Goal: Browse casually

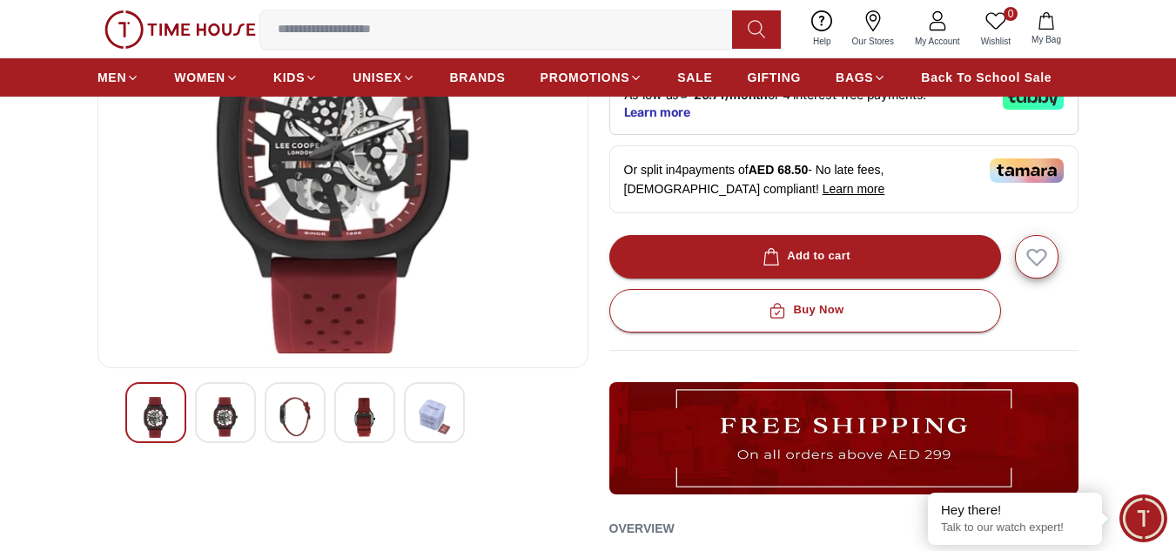
scroll to position [348, 0]
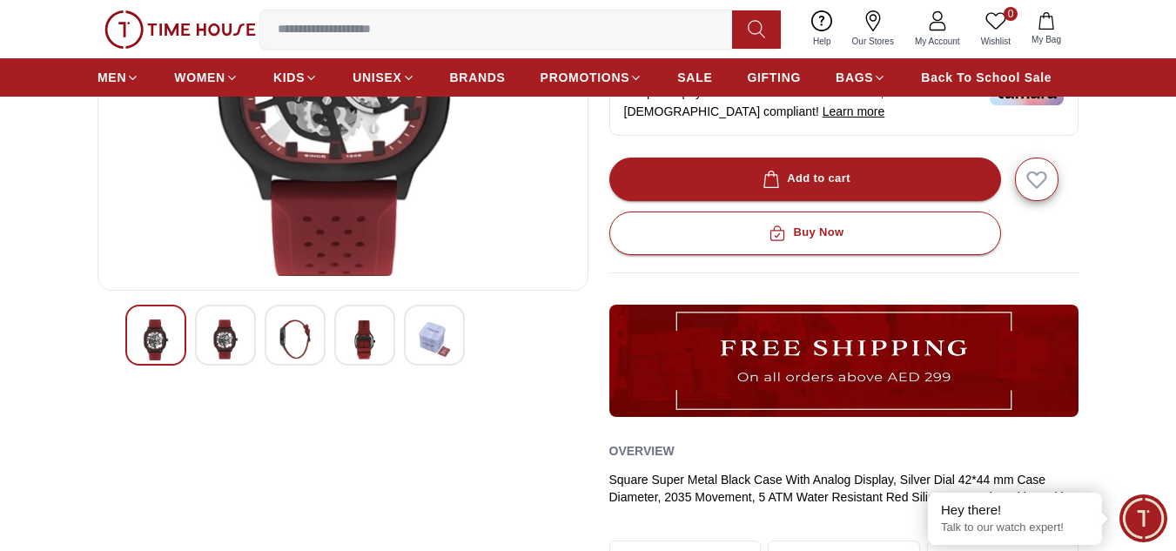
click at [231, 326] on img at bounding box center [225, 339] width 31 height 40
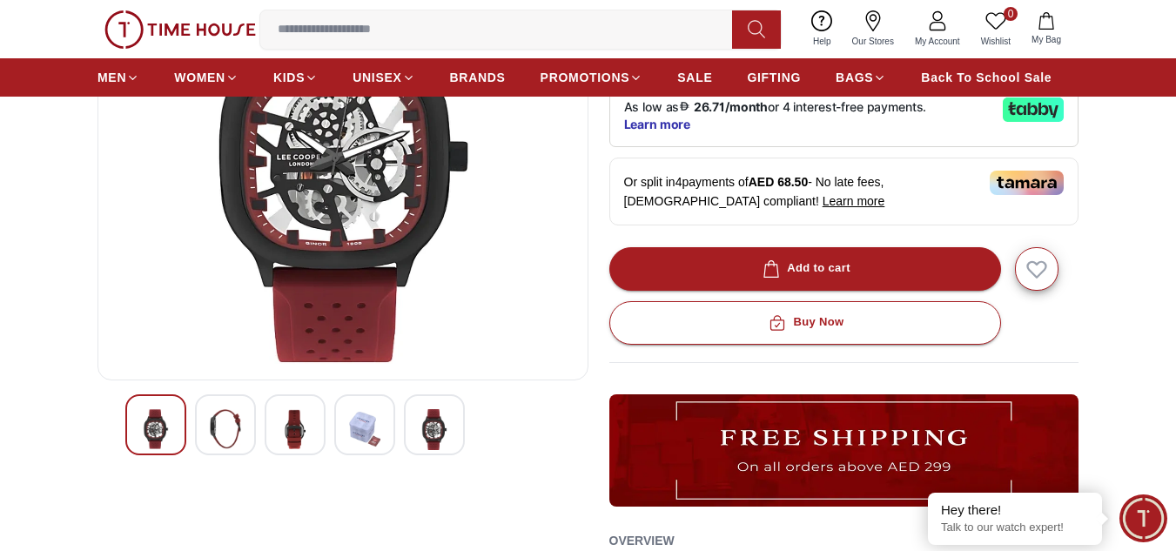
scroll to position [174, 0]
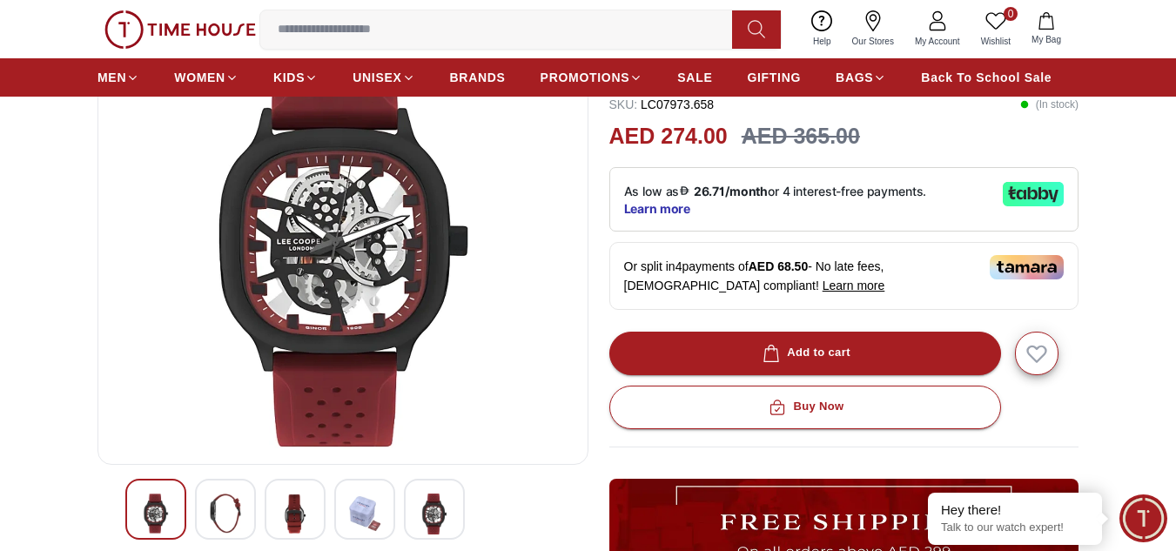
click at [295, 504] on img at bounding box center [294, 514] width 31 height 40
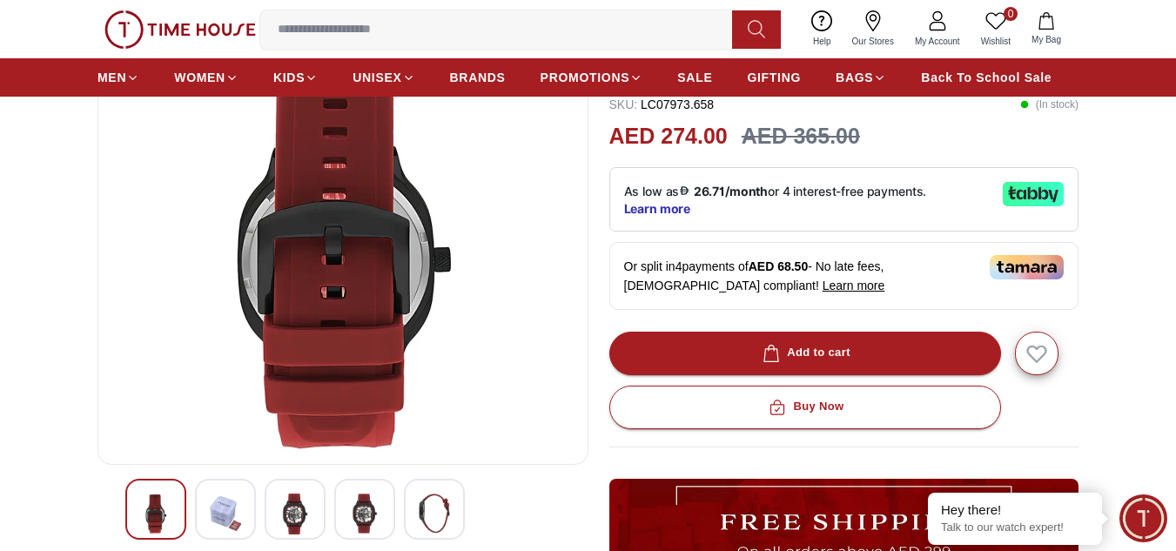
click at [373, 512] on img at bounding box center [364, 514] width 31 height 40
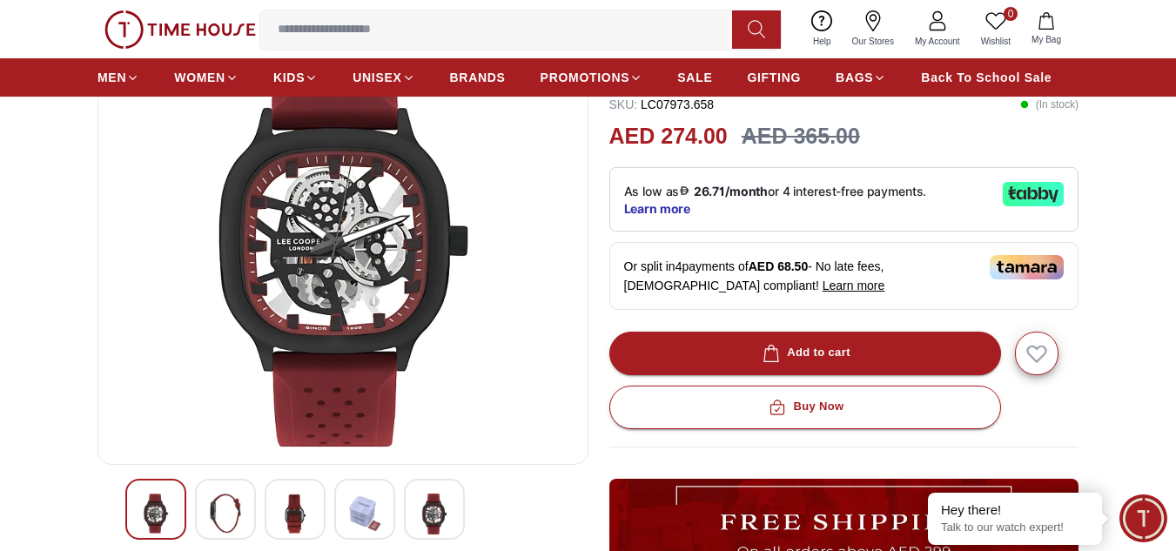
click at [440, 519] on img at bounding box center [434, 514] width 31 height 41
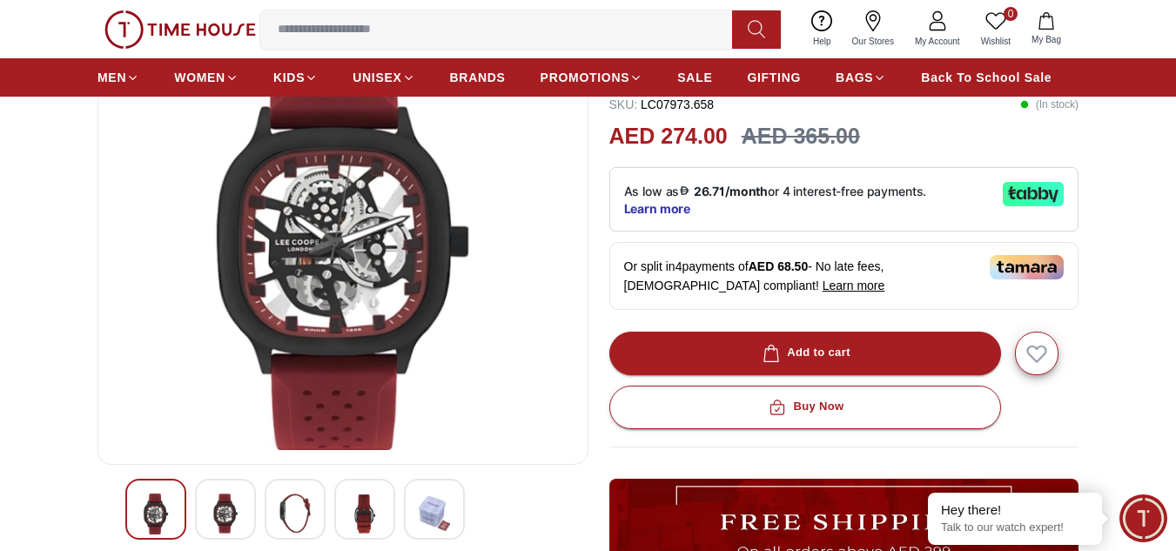
click at [241, 516] on div at bounding box center [225, 509] width 61 height 61
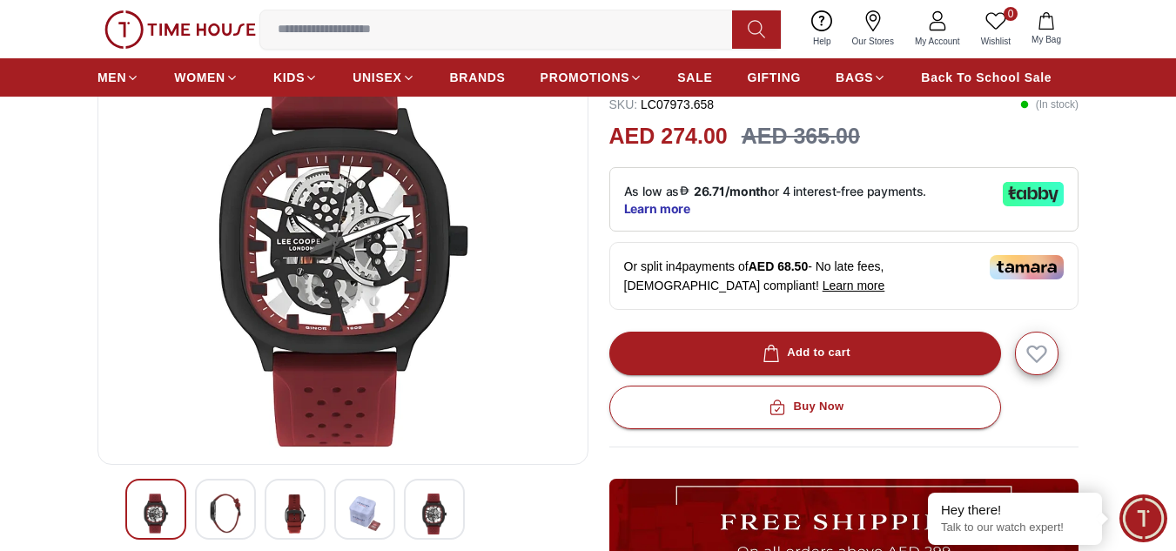
click at [302, 518] on img at bounding box center [294, 514] width 31 height 40
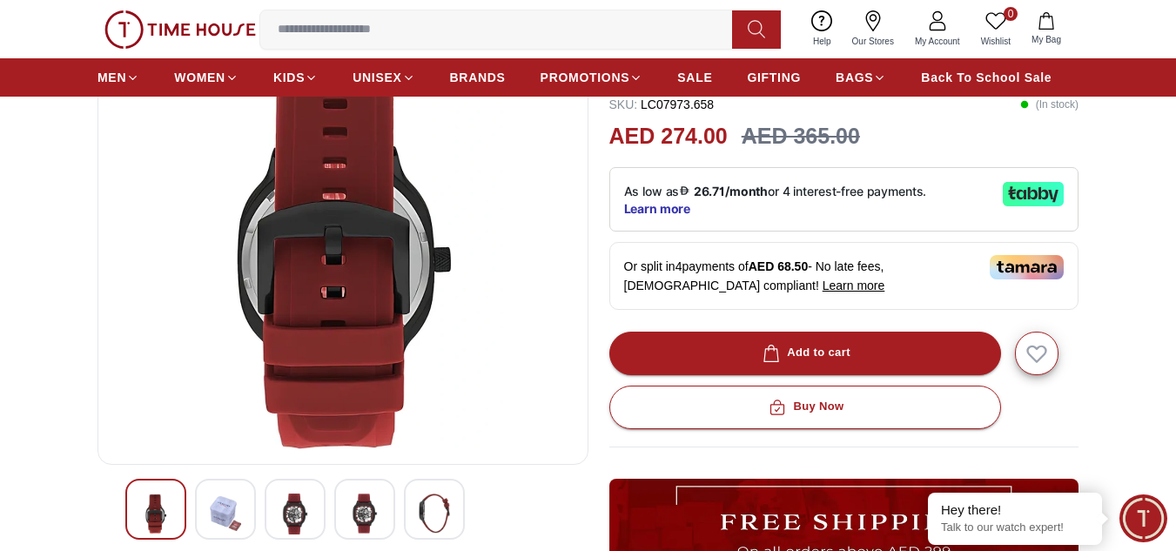
click at [371, 515] on img at bounding box center [364, 514] width 31 height 40
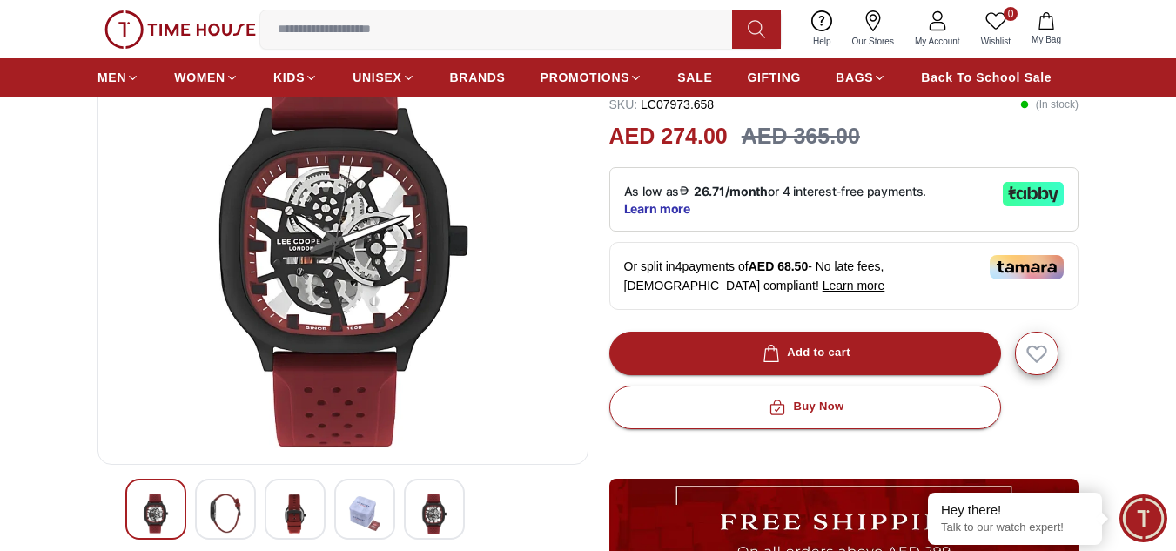
click at [444, 521] on img at bounding box center [434, 514] width 31 height 41
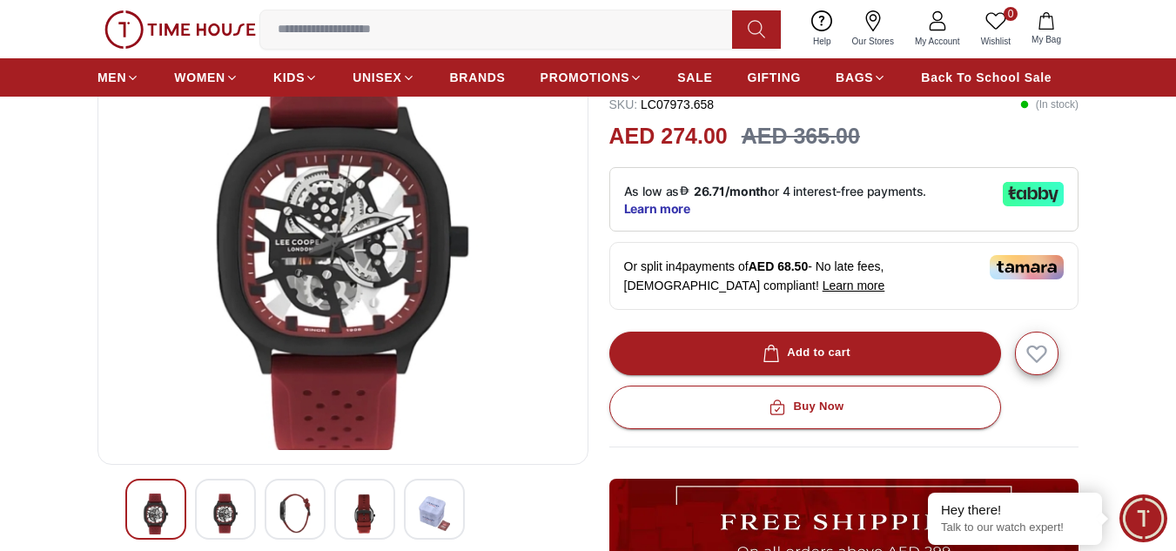
click at [290, 516] on img at bounding box center [294, 514] width 31 height 40
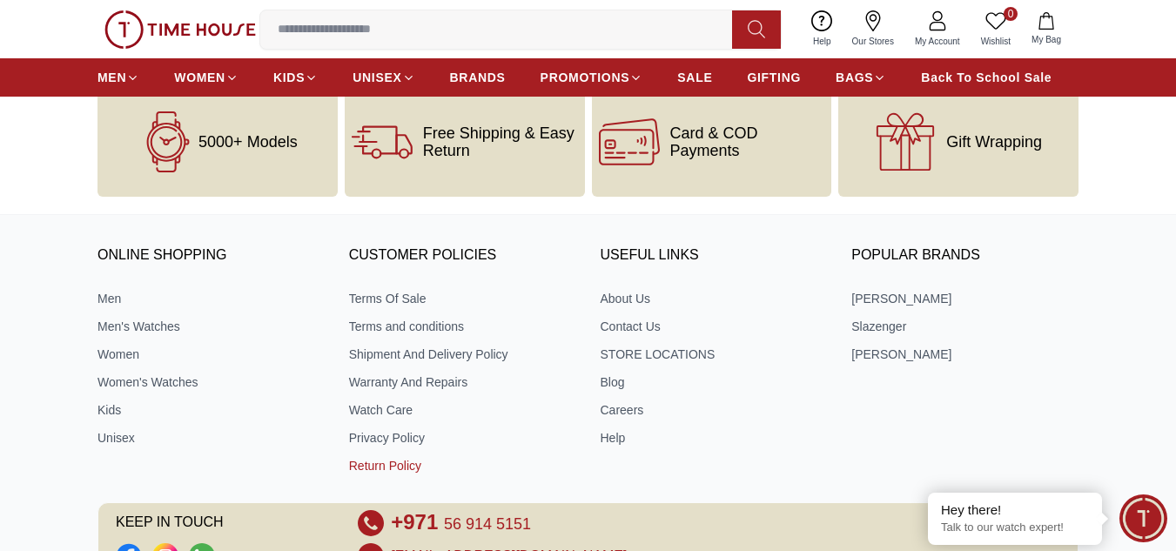
scroll to position [2263, 0]
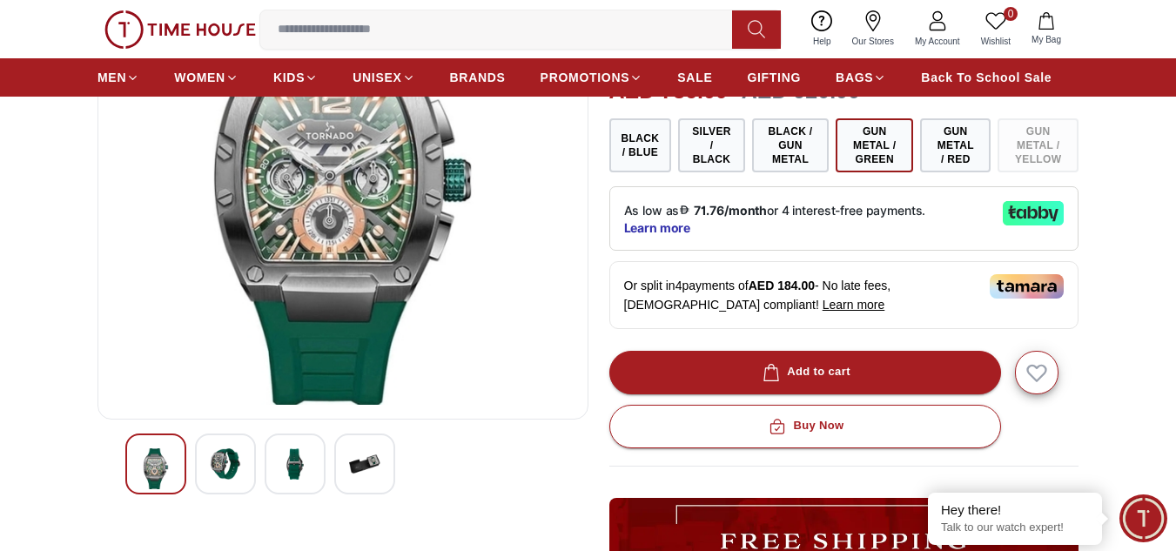
scroll to position [522, 0]
